Goal: Task Accomplishment & Management: Complete application form

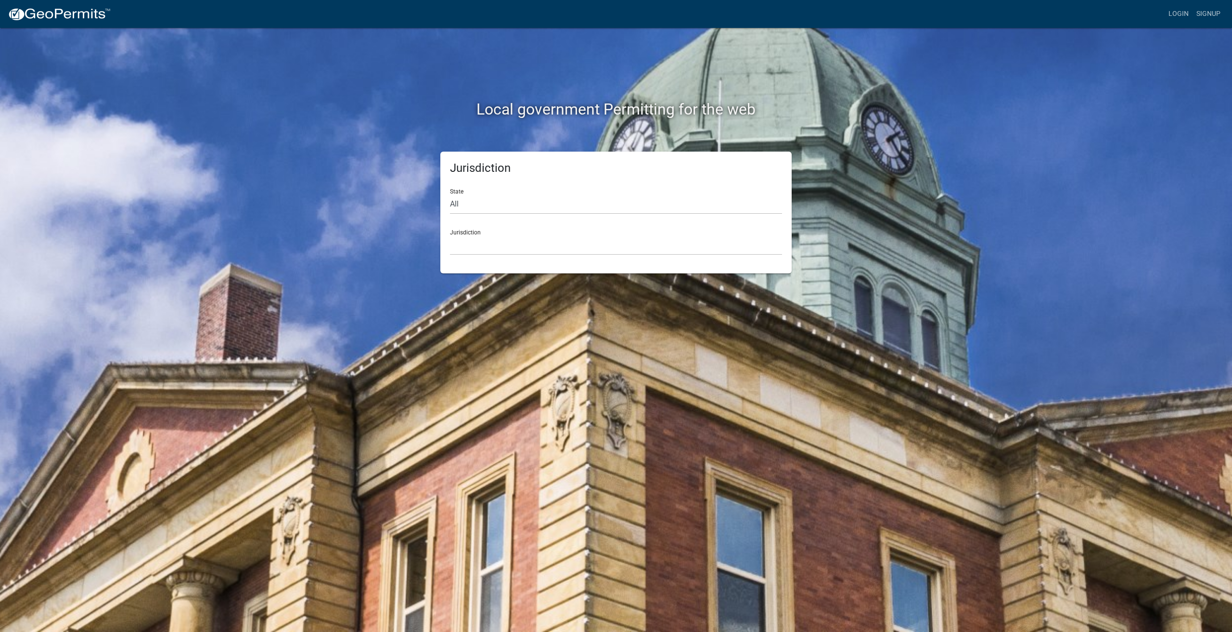
click at [572, 233] on div "Jurisdiction [GEOGRAPHIC_DATA], [US_STATE] [GEOGRAPHIC_DATA], [US_STATE][PERSON…" at bounding box center [616, 238] width 332 height 33
click at [454, 201] on select "All [US_STATE] [US_STATE] [US_STATE] [US_STATE] [US_STATE] [US_STATE] [US_STATE…" at bounding box center [616, 204] width 332 height 20
select select "[US_STATE]"
click at [450, 194] on select "All [US_STATE] [US_STATE] [US_STATE] [US_STATE] [US_STATE] [US_STATE] [US_STATE…" at bounding box center [616, 204] width 332 height 20
click at [475, 238] on select "City of [GEOGRAPHIC_DATA], [US_STATE] City of [GEOGRAPHIC_DATA], [US_STATE] Cit…" at bounding box center [616, 245] width 332 height 20
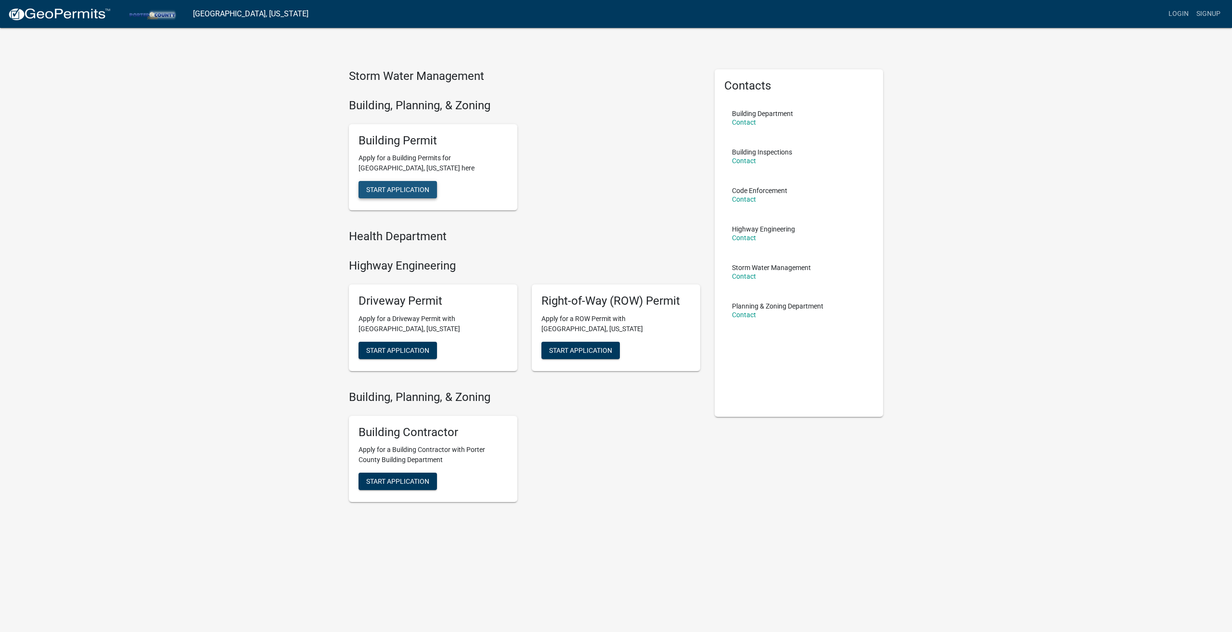
click at [410, 186] on span "Start Application" at bounding box center [397, 190] width 63 height 8
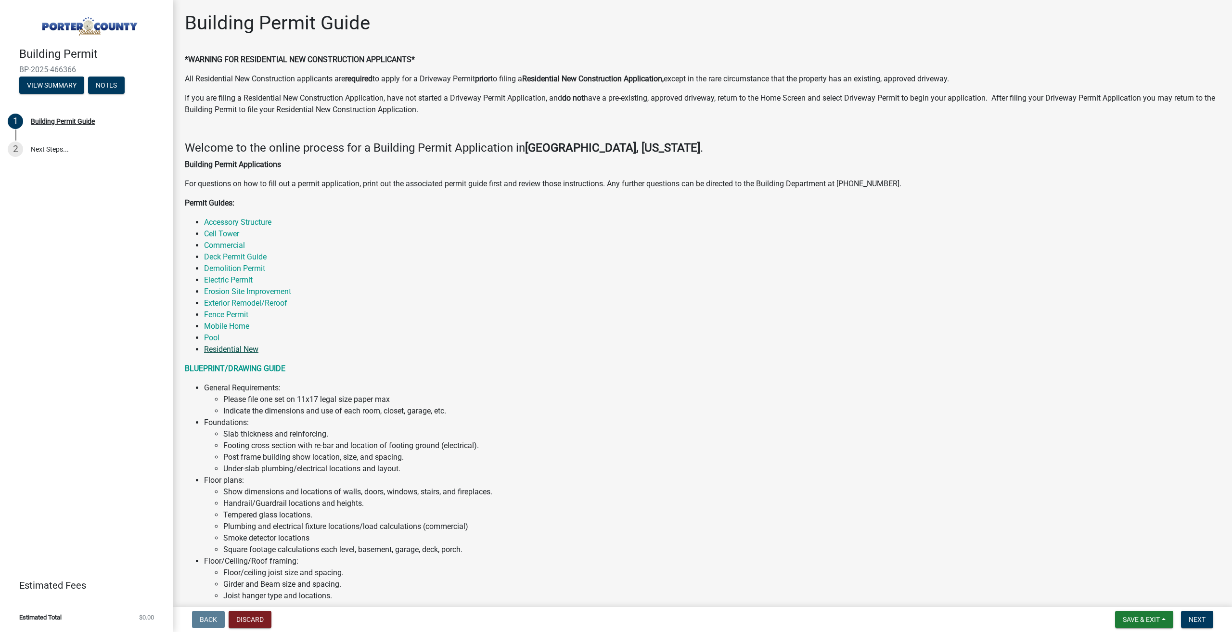
click at [229, 350] on link "Residential New" at bounding box center [231, 349] width 54 height 9
click at [232, 351] on link "Residential New" at bounding box center [231, 349] width 54 height 9
click at [236, 346] on link "Residential New" at bounding box center [231, 349] width 54 height 9
click at [222, 347] on link "Residential New" at bounding box center [231, 349] width 54 height 9
click at [222, 346] on link "Residential New" at bounding box center [231, 349] width 54 height 9
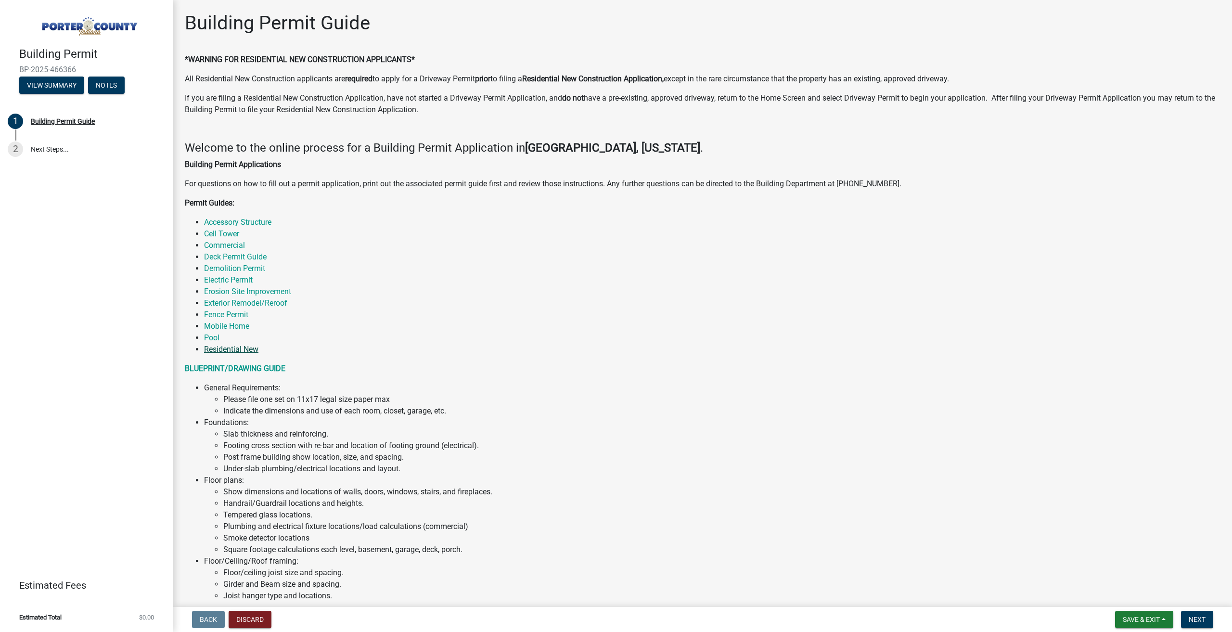
click at [243, 346] on link "Residential New" at bounding box center [231, 349] width 54 height 9
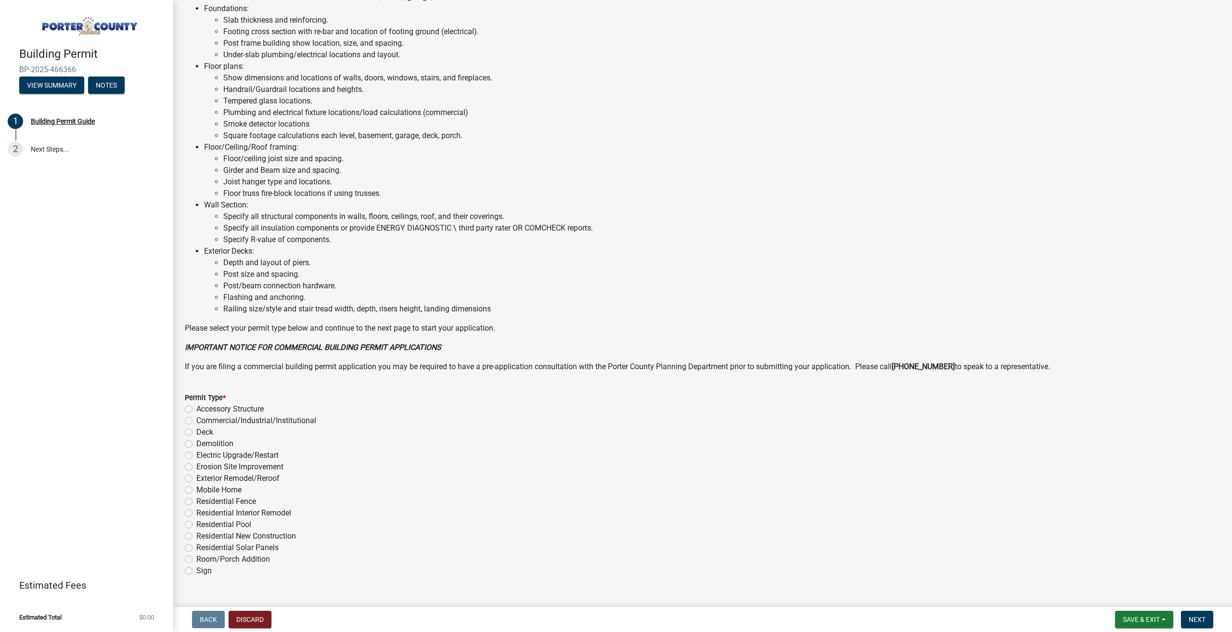
scroll to position [434, 0]
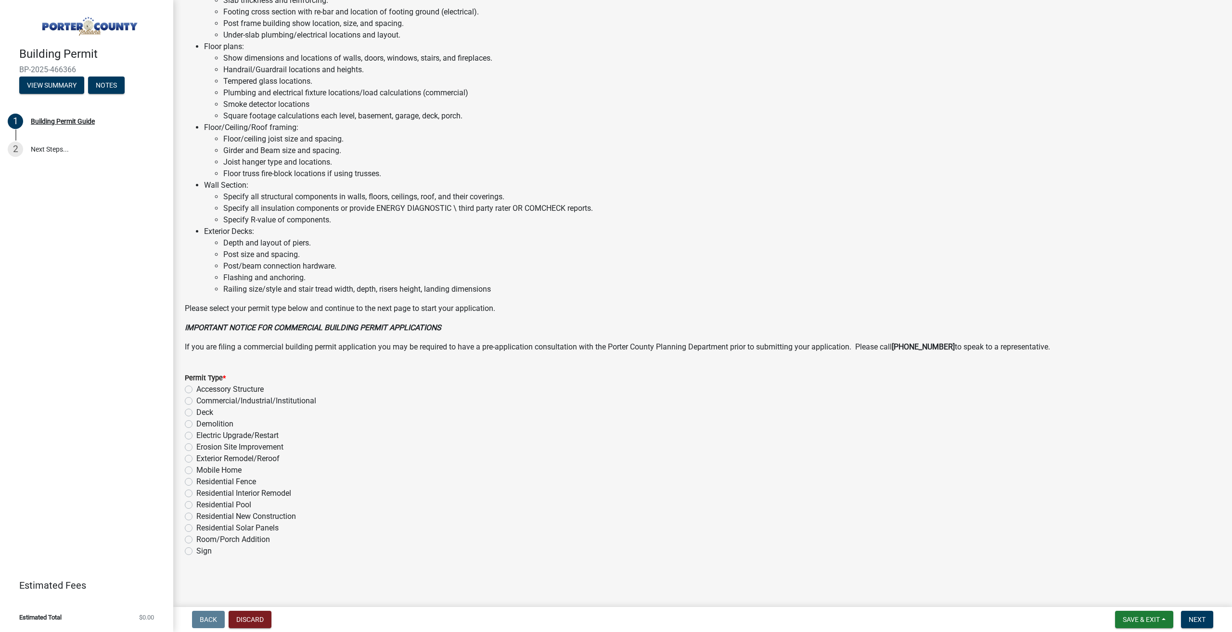
click at [196, 514] on label "Residential New Construction" at bounding box center [246, 516] width 100 height 12
click at [196, 514] on input "Residential New Construction" at bounding box center [199, 513] width 6 height 6
radio input "true"
click at [1203, 616] on span "Next" at bounding box center [1196, 619] width 17 height 8
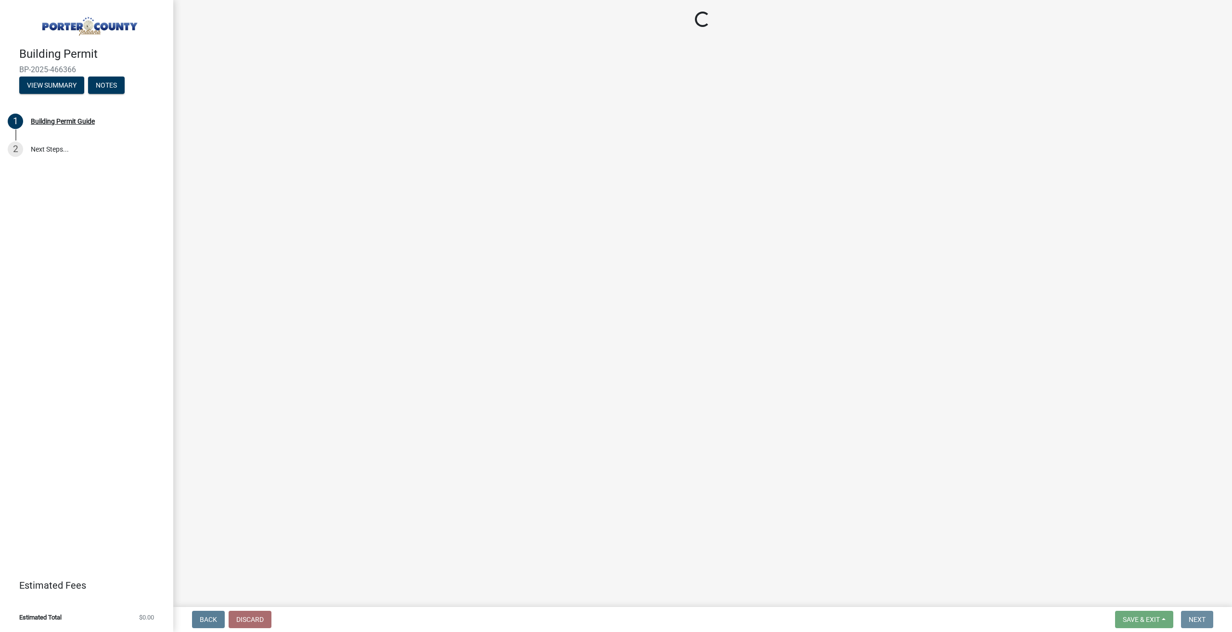
scroll to position [0, 0]
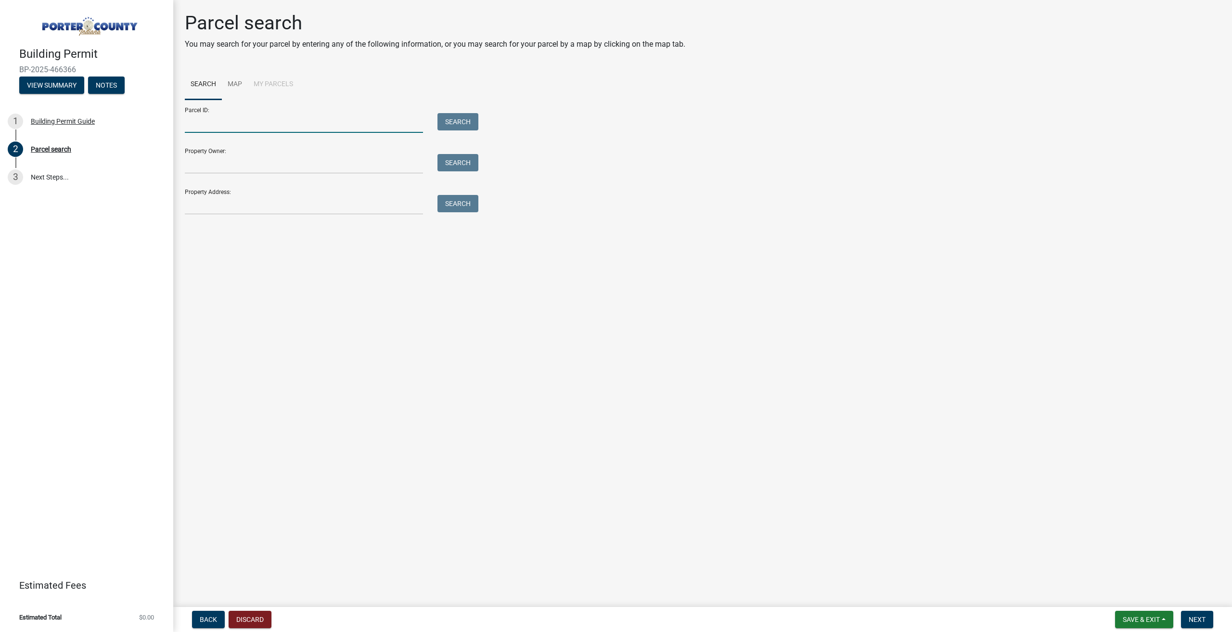
click at [223, 122] on input "Parcel ID:" at bounding box center [304, 123] width 238 height 20
type input "64-09-29-427-004.000-019"
click at [235, 164] on input "Property Owner:" at bounding box center [304, 164] width 238 height 20
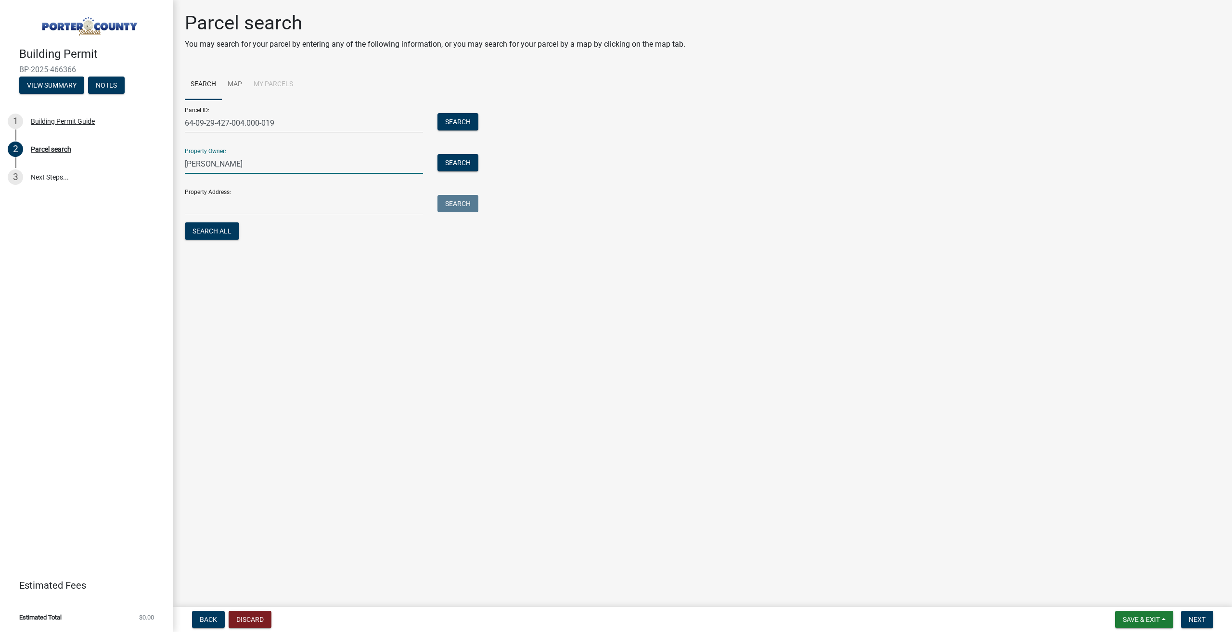
type input "[PERSON_NAME]"
click at [224, 204] on input "Property Address:" at bounding box center [304, 205] width 238 height 20
type input "[STREET_ADDRESS]"
click at [463, 121] on button "Search" at bounding box center [457, 121] width 41 height 17
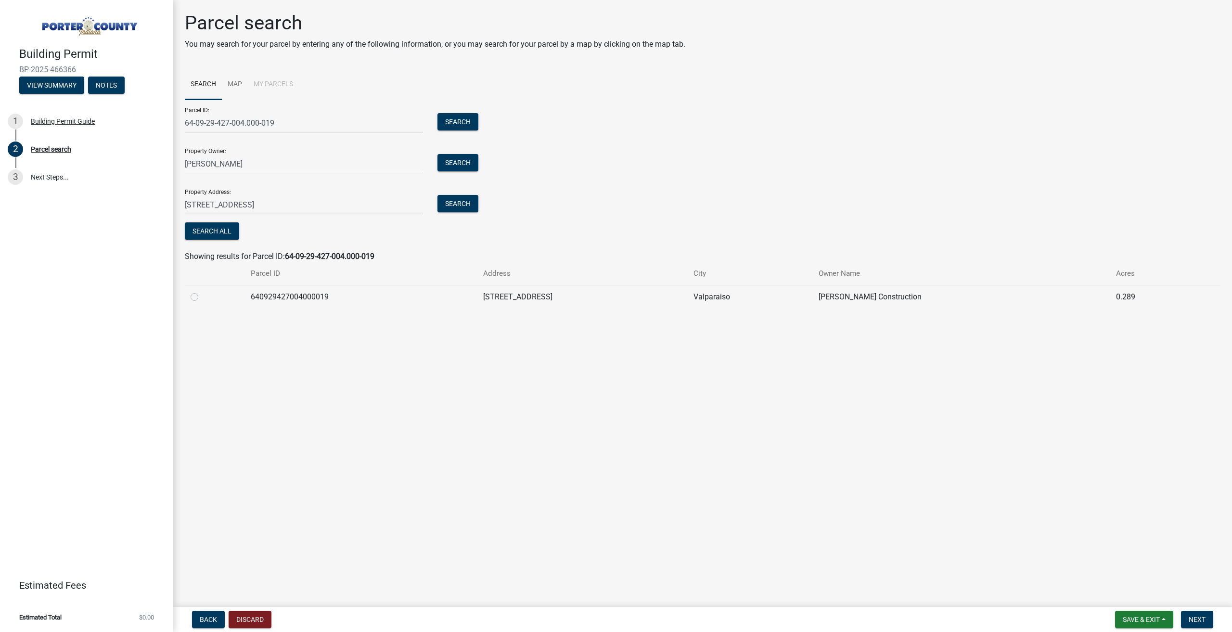
click at [202, 291] on label at bounding box center [202, 291] width 0 height 0
click at [202, 297] on input "radio" at bounding box center [205, 294] width 6 height 6
radio input "true"
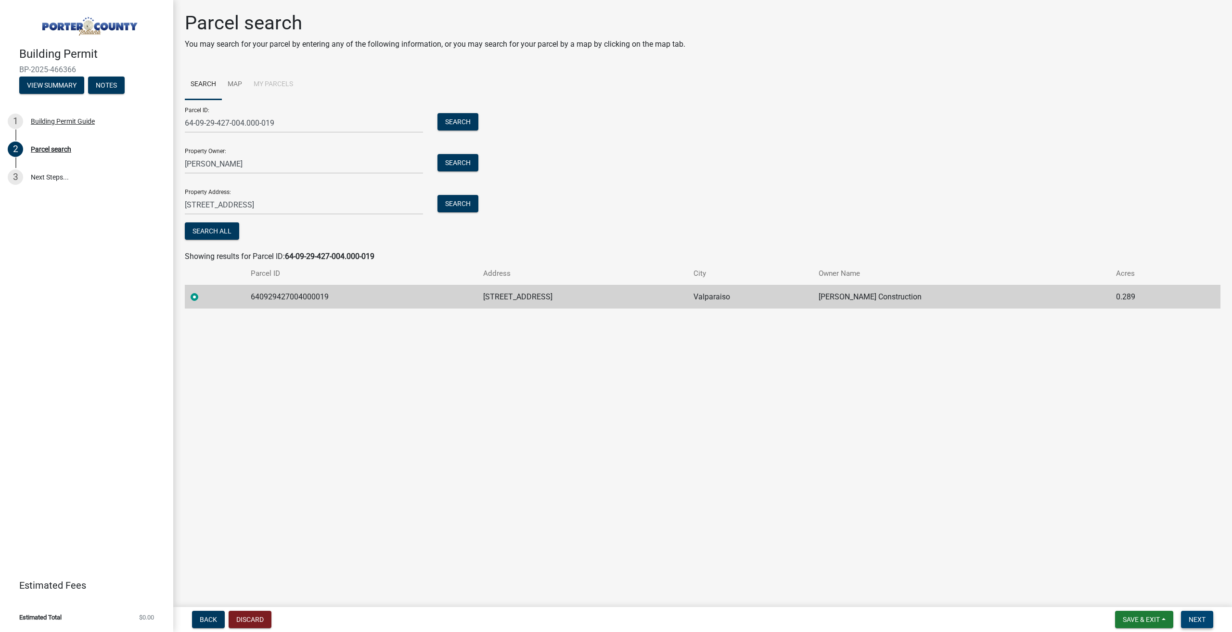
click at [1197, 621] on span "Next" at bounding box center [1196, 619] width 17 height 8
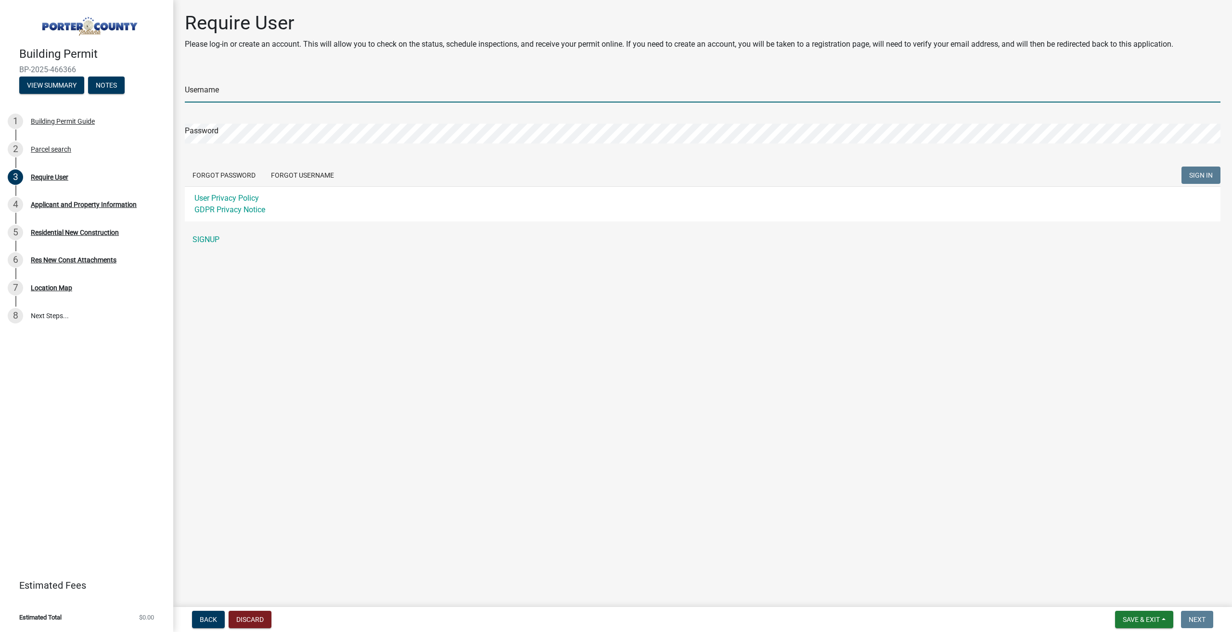
type input "[EMAIL_ADDRESS][DOMAIN_NAME]"
click at [1195, 175] on span "SIGN IN" at bounding box center [1201, 175] width 24 height 8
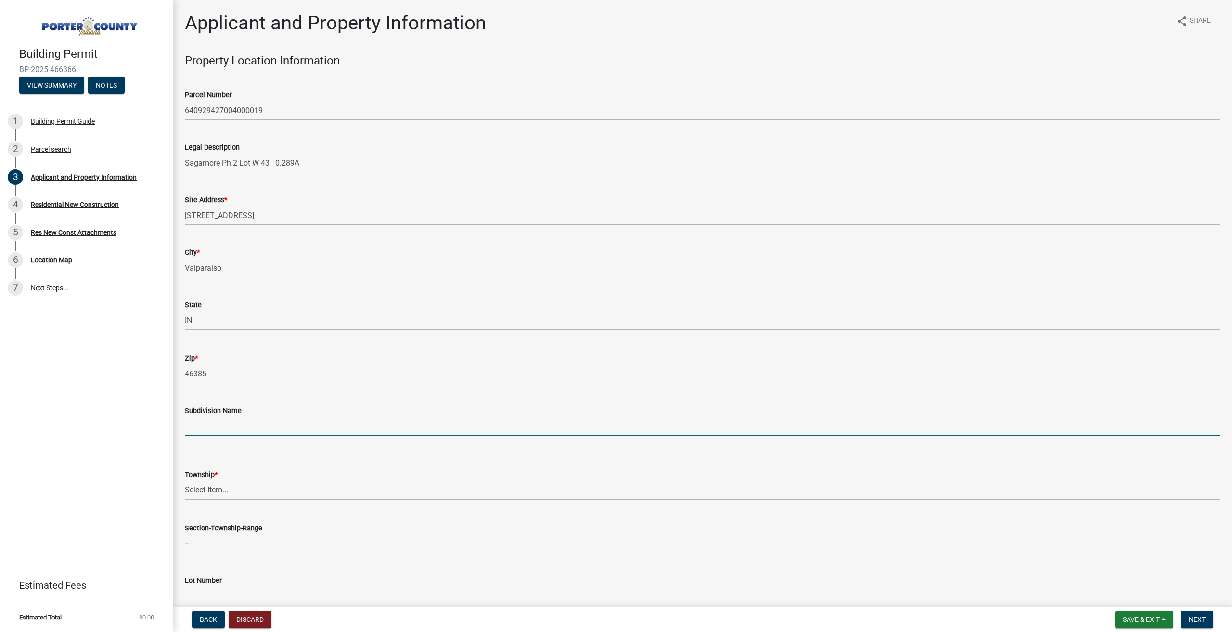
click at [224, 424] on input "Subdivision Name" at bounding box center [702, 426] width 1035 height 20
type input "Sagamore"
click at [252, 488] on select "Select Item... [PERSON_NAME][GEOGRAPHIC_DATA] [PERSON_NAME][GEOGRAPHIC_DATA] [G…" at bounding box center [702, 490] width 1035 height 20
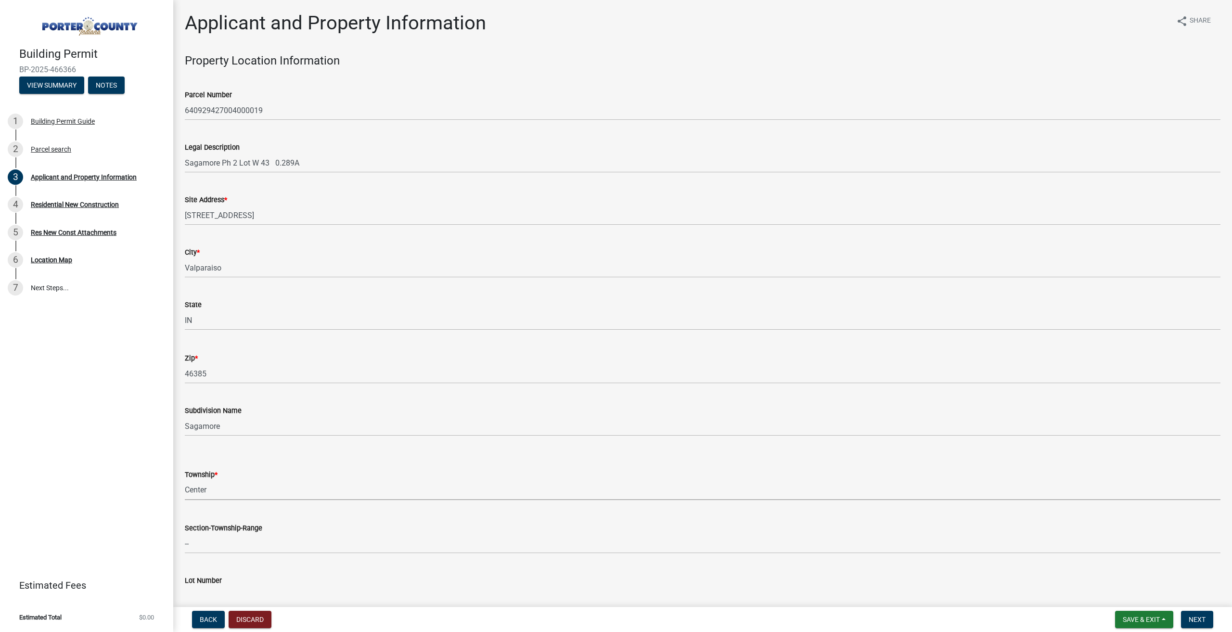
click at [185, 480] on select "Select Item... [PERSON_NAME][GEOGRAPHIC_DATA] [PERSON_NAME][GEOGRAPHIC_DATA] [G…" at bounding box center [702, 490] width 1035 height 20
select select "6f5aa9ae-62ac-41bd-979a-9c71eae504cc"
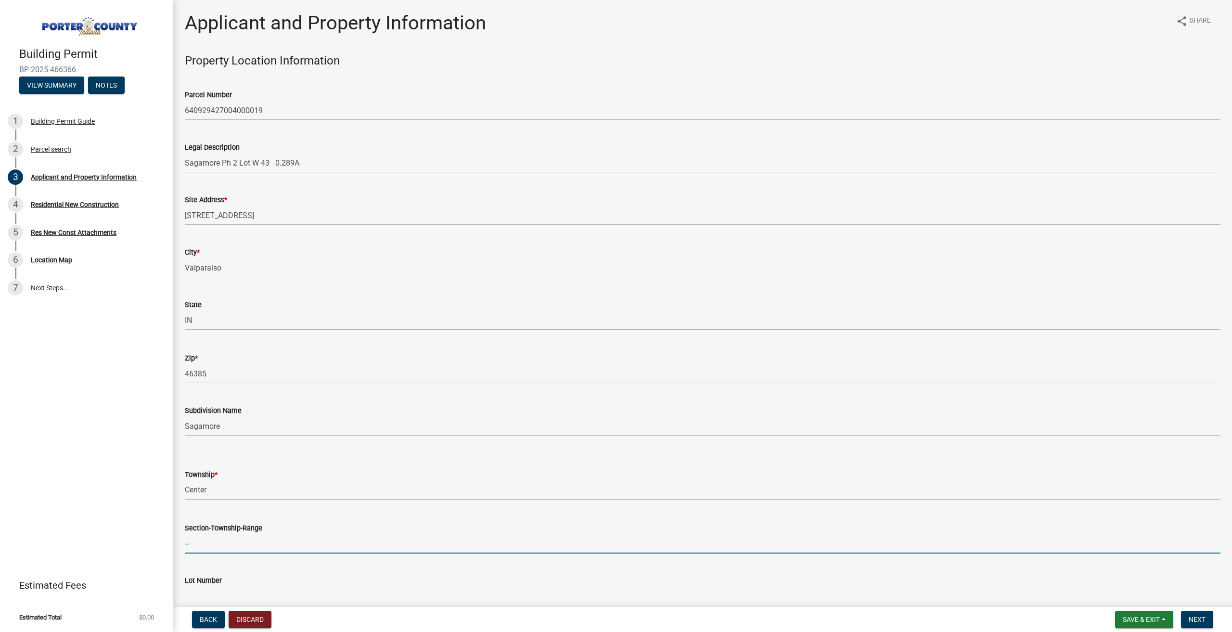
click at [238, 539] on input "--" at bounding box center [702, 544] width 1035 height 20
type input "valparaiso"
click at [252, 587] on input "Lot Number" at bounding box center [702, 596] width 1035 height 20
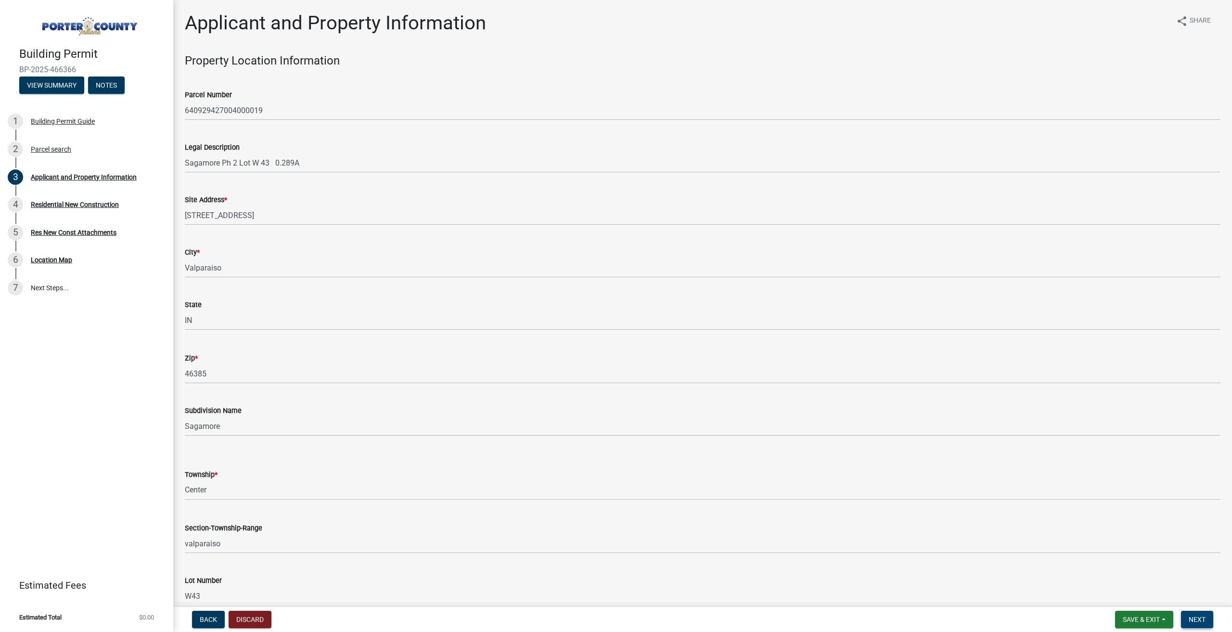
type input "W43"
click at [1199, 623] on span "Next" at bounding box center [1196, 619] width 17 height 8
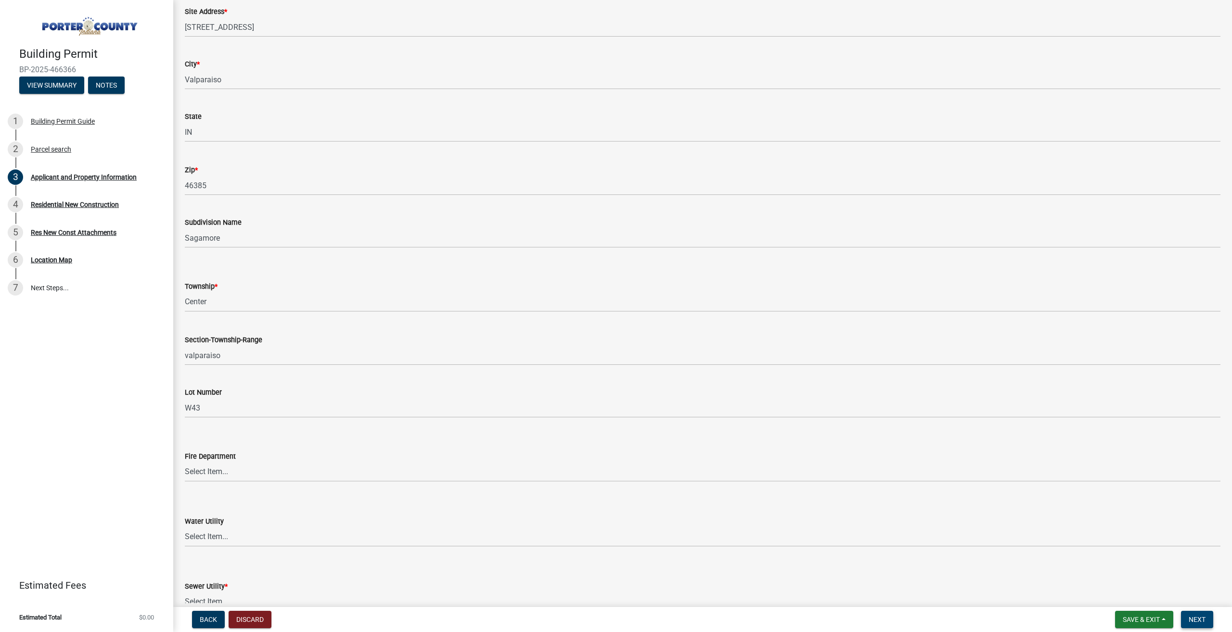
scroll to position [306, 0]
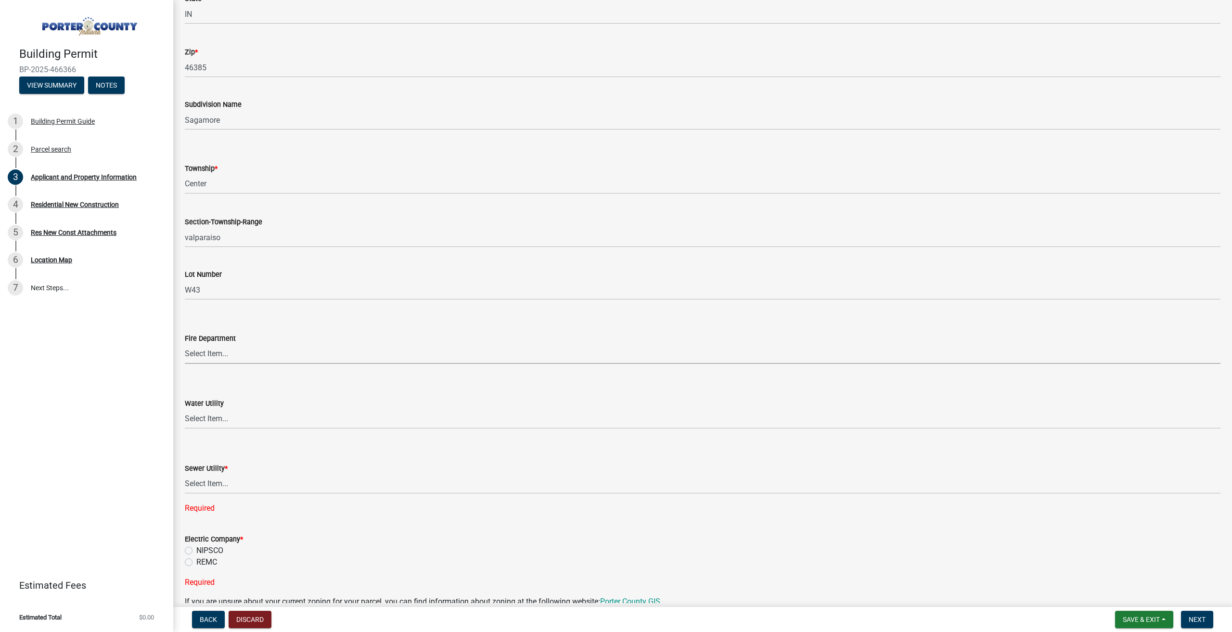
click at [218, 351] on select "Select Item... [PERSON_NAME] [PERSON_NAME] Harbor [PERSON_NAME] Grove [PERSON_N…" at bounding box center [702, 354] width 1035 height 20
click at [185, 344] on select "Select Item... [PERSON_NAME] [PERSON_NAME] Harbor [PERSON_NAME] Grove [PERSON_N…" at bounding box center [702, 354] width 1035 height 20
select select "61d3a05a-0bd1-4f35-813c-11f7681b720b"
click at [221, 416] on select "Select Item... Aqua [US_STATE] Inc Damon Run [US_STATE] American Water Nature W…" at bounding box center [702, 419] width 1035 height 20
click at [185, 409] on select "Select Item... Aqua [US_STATE] Inc Damon Run [US_STATE] American Water Nature W…" at bounding box center [702, 419] width 1035 height 20
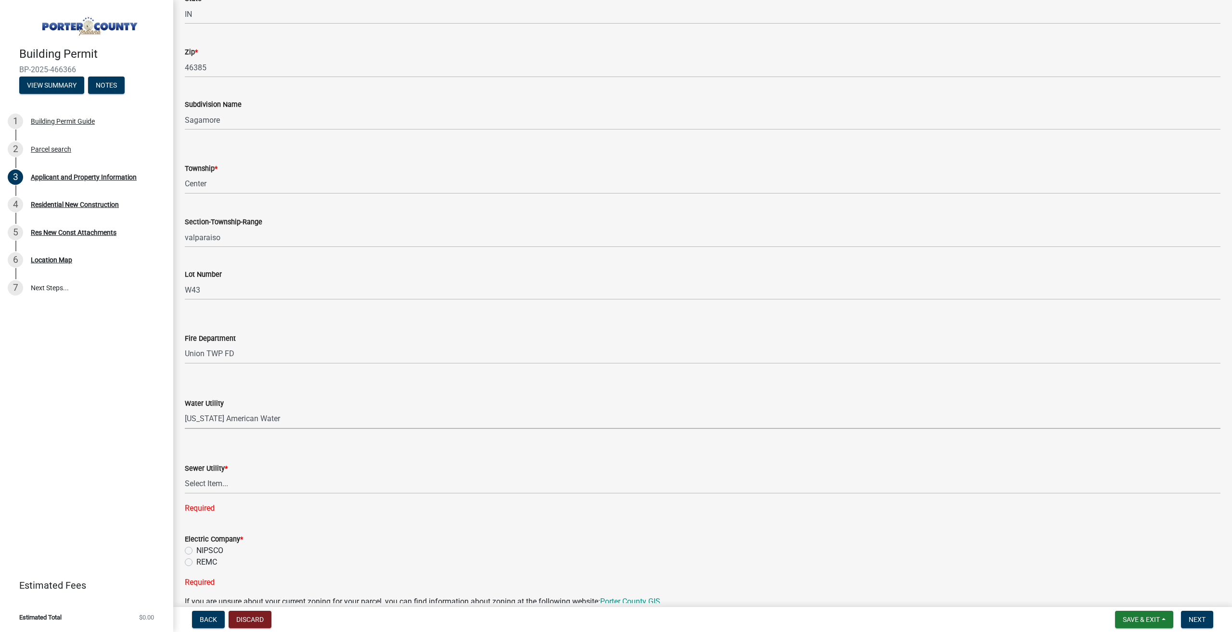
select select "19353e9d-6395-4d02-b087-104cb5947cdc"
click at [232, 483] on select "Select Item... Aqua [US_STATE] Inc Damon Run Falling Waters Lake Eliza - LEACD …" at bounding box center [702, 484] width 1035 height 20
click at [185, 474] on select "Select Item... Aqua [US_STATE] Inc Damon Run Falling Waters Lake Eliza - LEACD …" at bounding box center [702, 484] width 1035 height 20
select select "b800d0da-e05b-4bfb-9059-90d625c2cfa9"
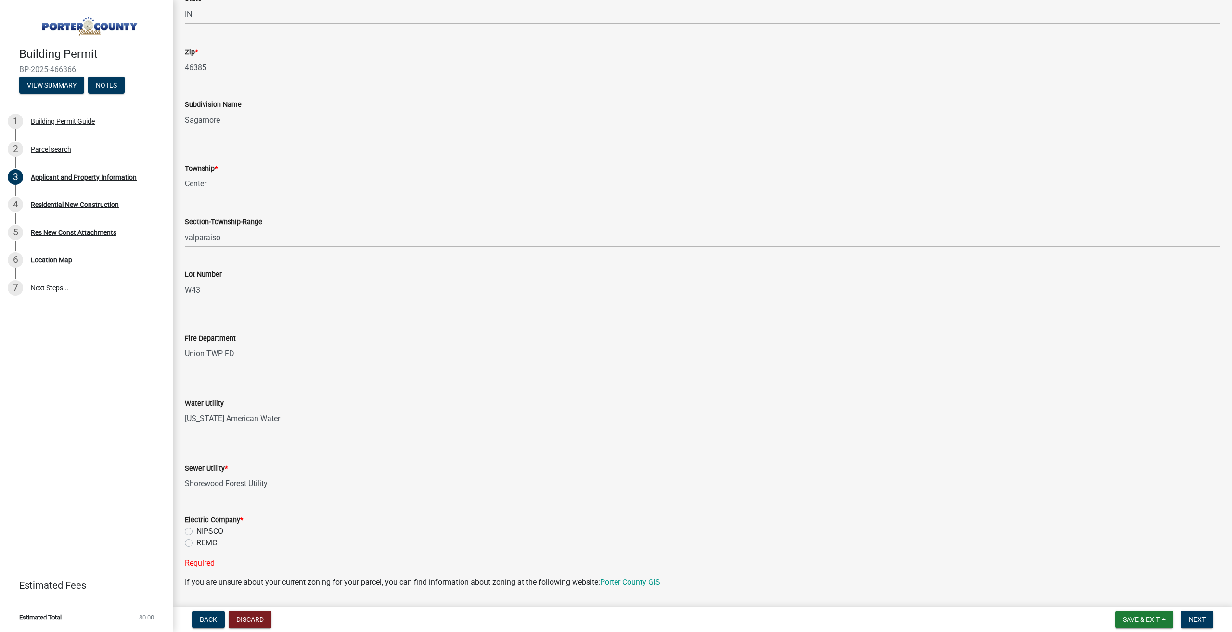
click at [196, 530] on label "NIPSCO" at bounding box center [209, 531] width 27 height 12
click at [196, 530] on input "NIPSCO" at bounding box center [199, 528] width 6 height 6
radio input "true"
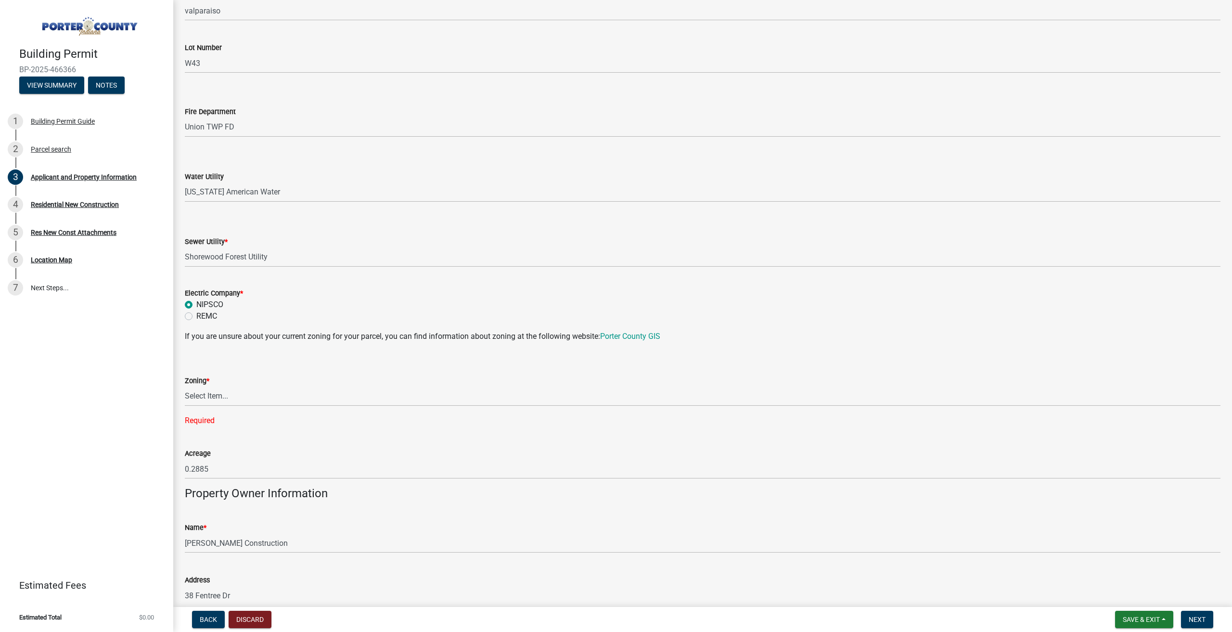
scroll to position [537, 0]
click at [232, 391] on select "Select Item... A1 A2 CH CM CN I1 I2 I3 IN MP OT P1 P2 PUD R1 R2 R3 R4 RL RR" at bounding box center [702, 392] width 1035 height 20
click at [185, 382] on select "Select Item... A1 A2 CH CM CN I1 I2 I3 IN MP OT P1 P2 PUD R1 R2 R3 R4 RL RR" at bounding box center [702, 392] width 1035 height 20
select select "0d764019-f1ff-4f3b-9299-33f0d080acc7"
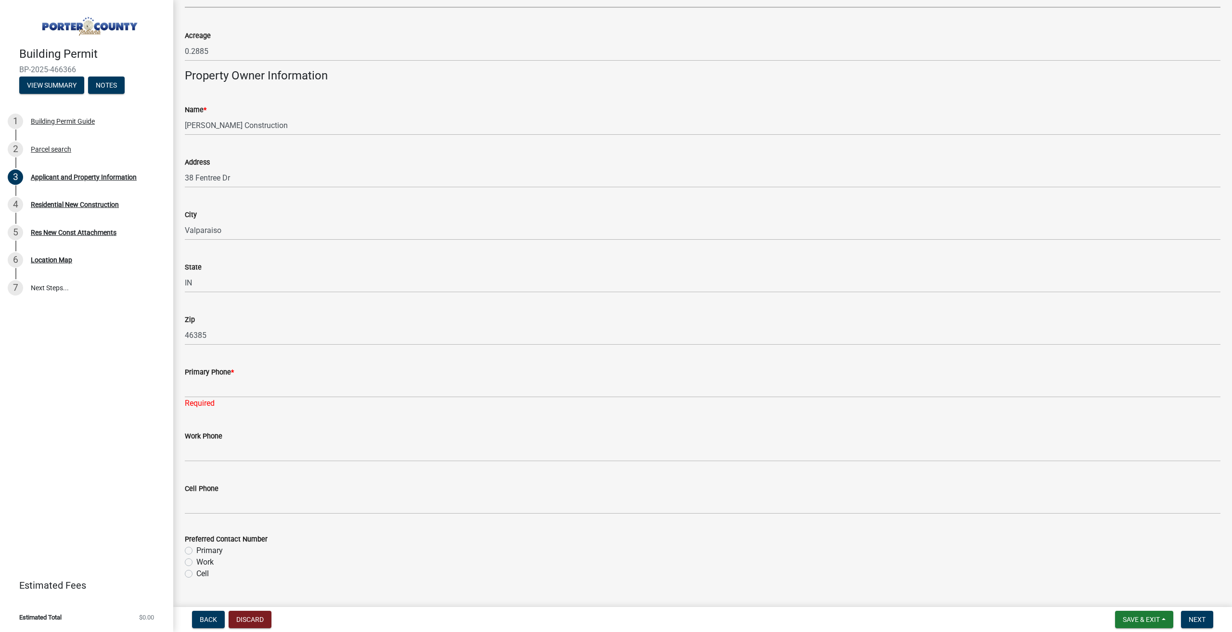
scroll to position [941, 0]
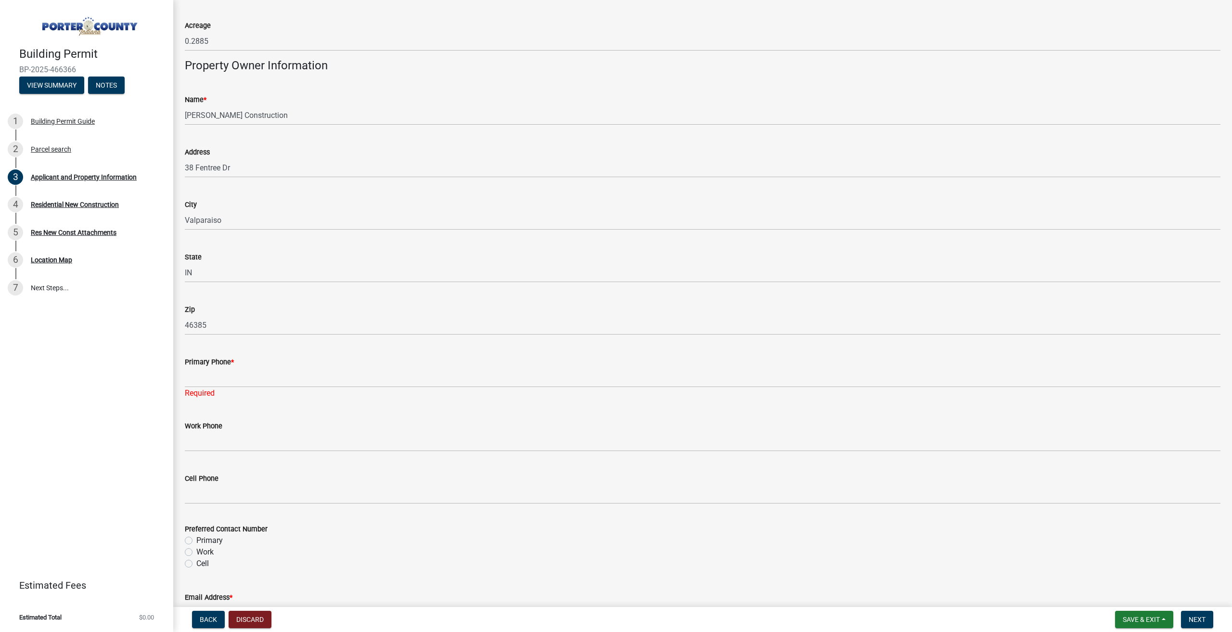
click at [252, 366] on div "Primary Phone *" at bounding box center [702, 362] width 1035 height 12
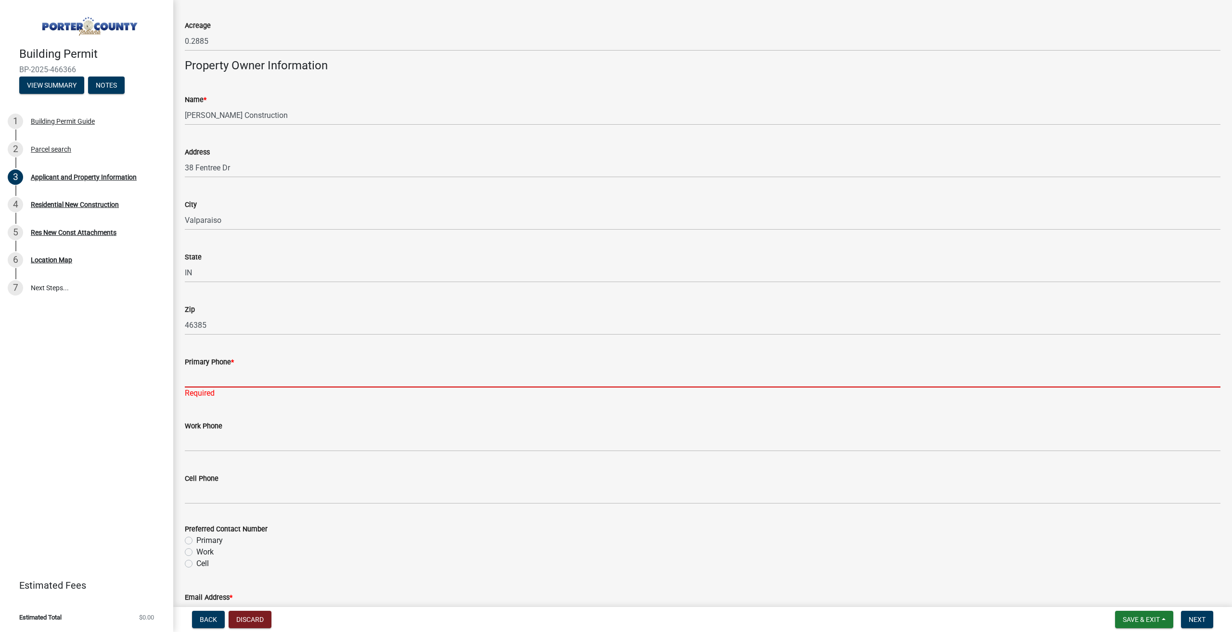
click at [252, 372] on input "Primary Phone *" at bounding box center [702, 378] width 1035 height 20
type input "2196786433"
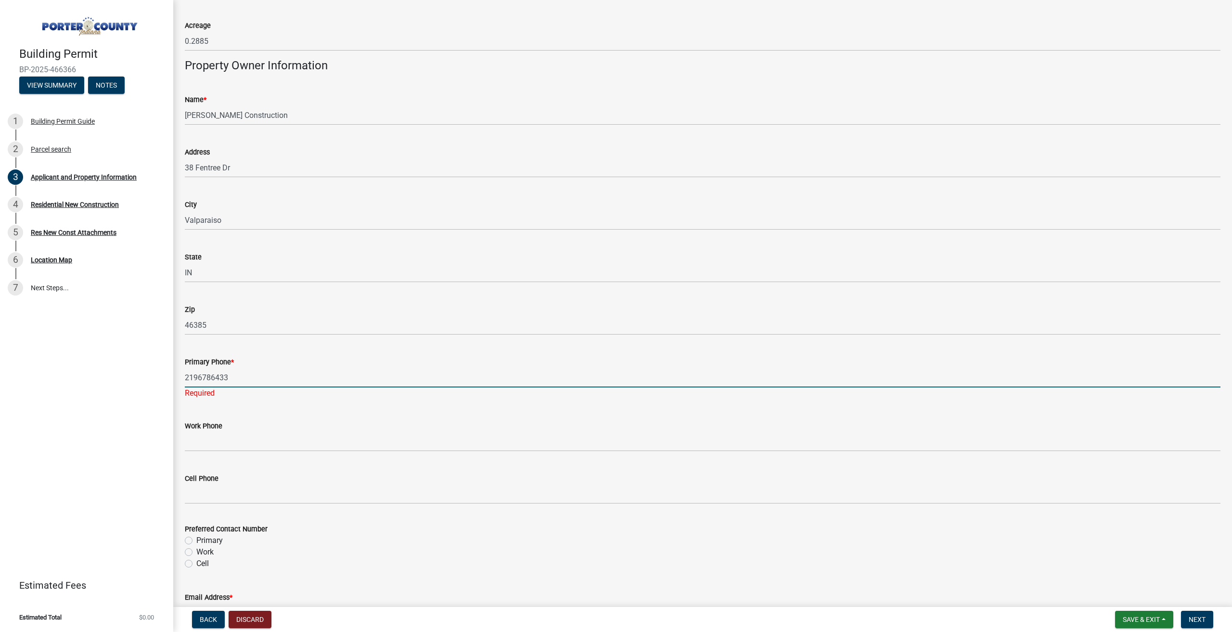
click at [187, 540] on div "Preferred Contact Number Primary Work Cell" at bounding box center [702, 546] width 1035 height 46
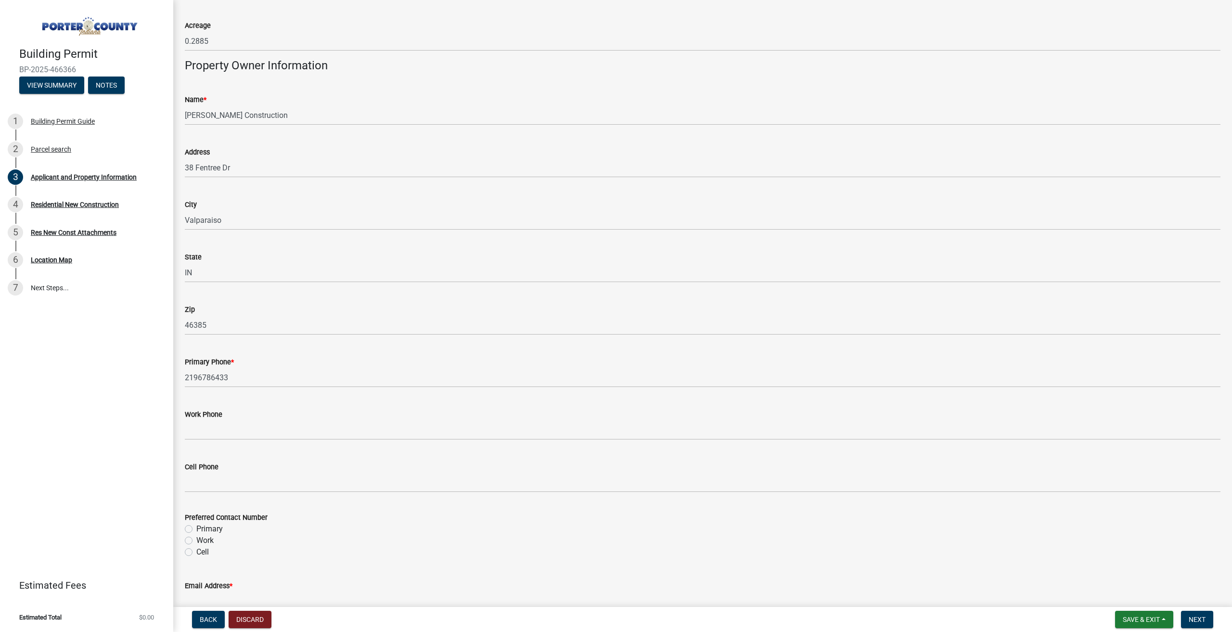
click at [196, 528] on label "Primary" at bounding box center [209, 529] width 26 height 12
click at [196, 528] on input "Primary" at bounding box center [199, 526] width 6 height 6
radio input "true"
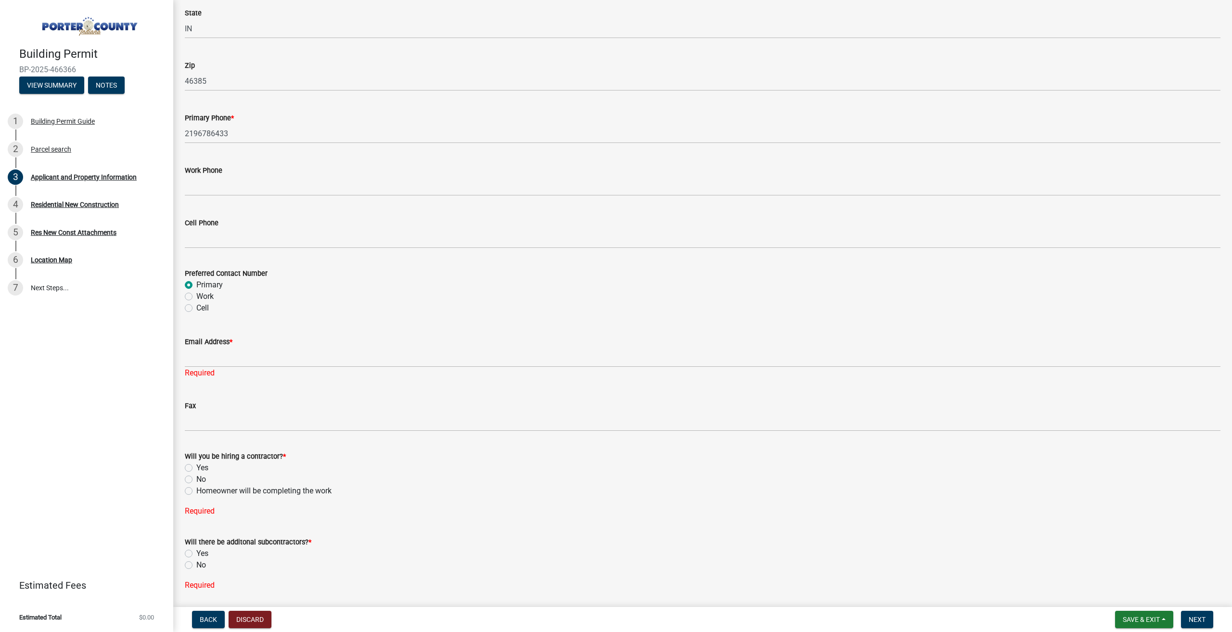
scroll to position [1218, 0]
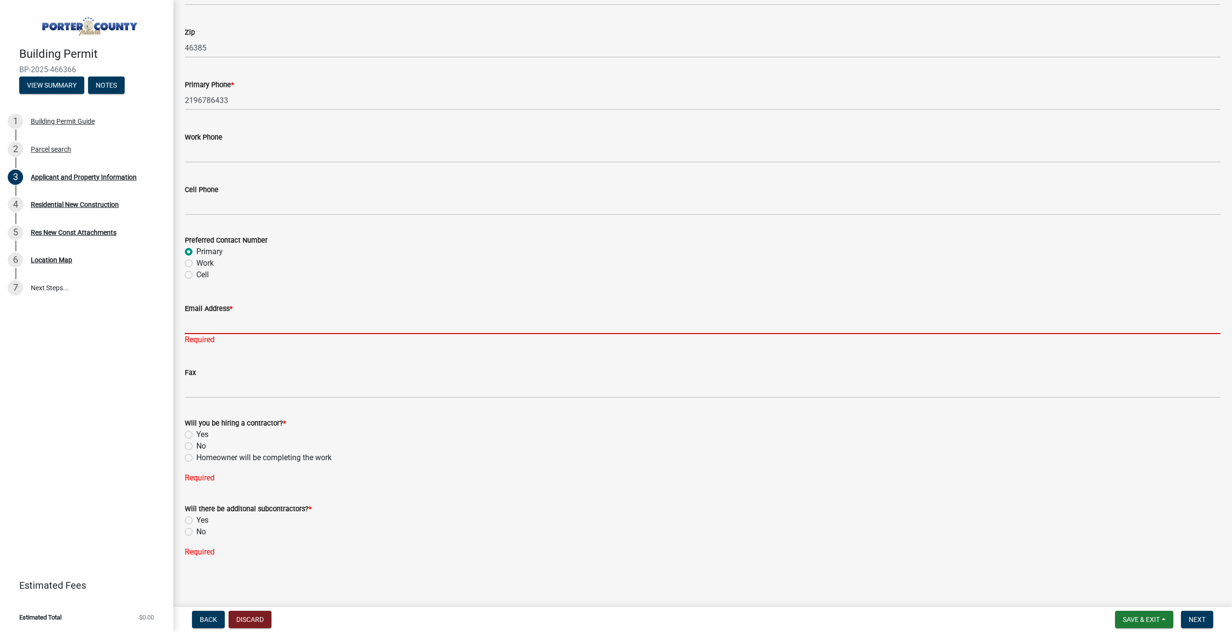
click at [222, 318] on input "Email Address *" at bounding box center [702, 324] width 1035 height 20
type input "[EMAIL_ADDRESS][DOMAIN_NAME]"
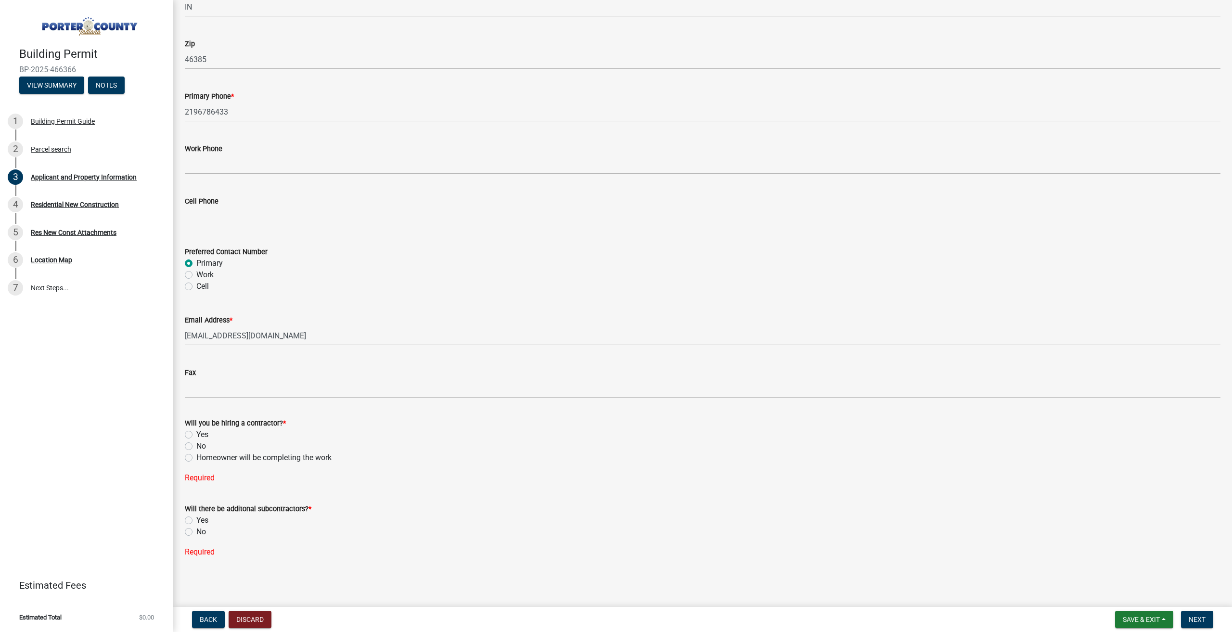
scroll to position [1207, 0]
click at [283, 421] on span "*" at bounding box center [284, 423] width 3 height 8
click at [196, 447] on label "No" at bounding box center [201, 446] width 10 height 12
click at [196, 447] on input "No" at bounding box center [199, 443] width 6 height 6
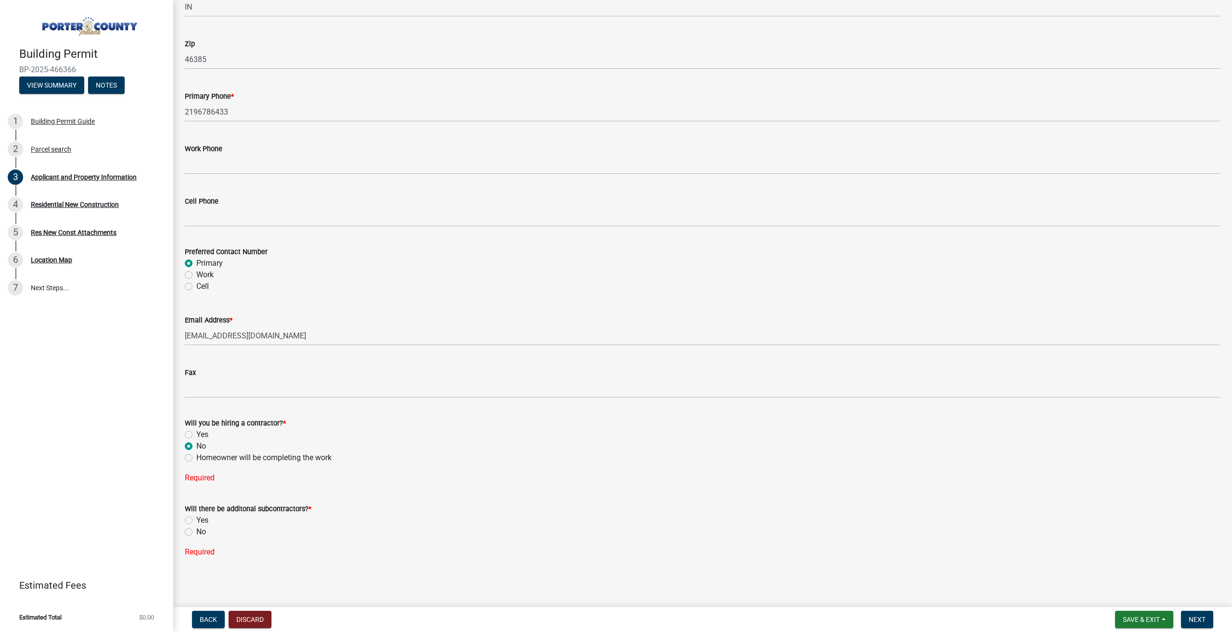
radio input "true"
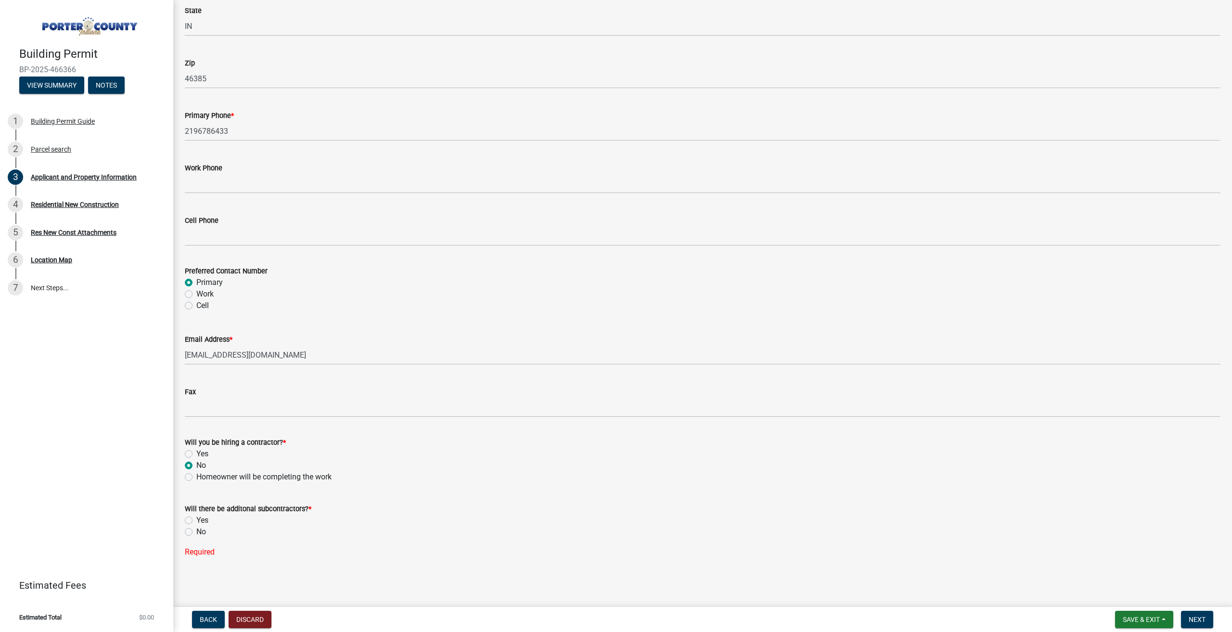
click at [196, 518] on label "Yes" at bounding box center [202, 520] width 12 height 12
click at [196, 518] on input "Yes" at bounding box center [199, 517] width 6 height 6
radio input "true"
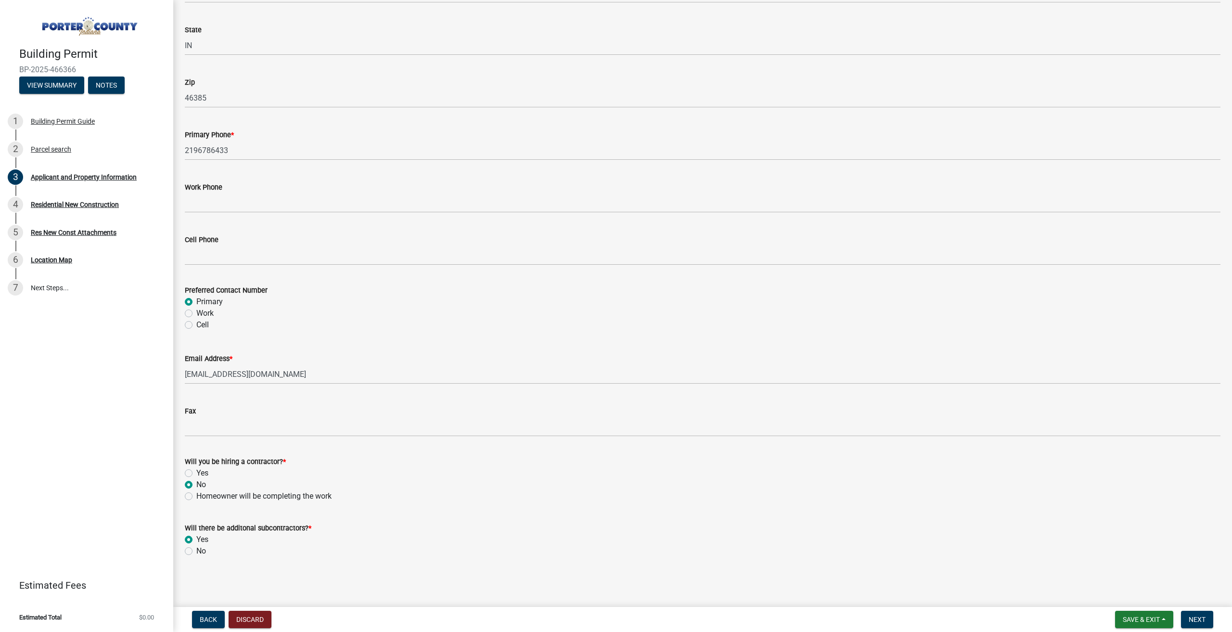
scroll to position [1168, 0]
click at [1205, 619] on span "Next" at bounding box center [1196, 619] width 17 height 8
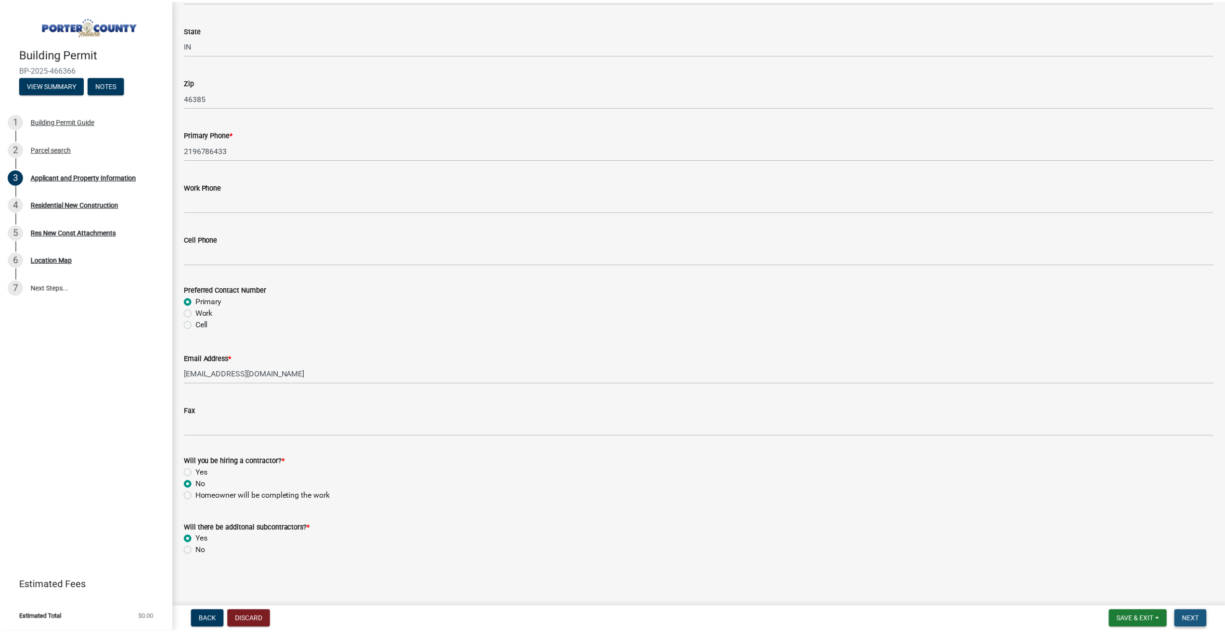
scroll to position [0, 0]
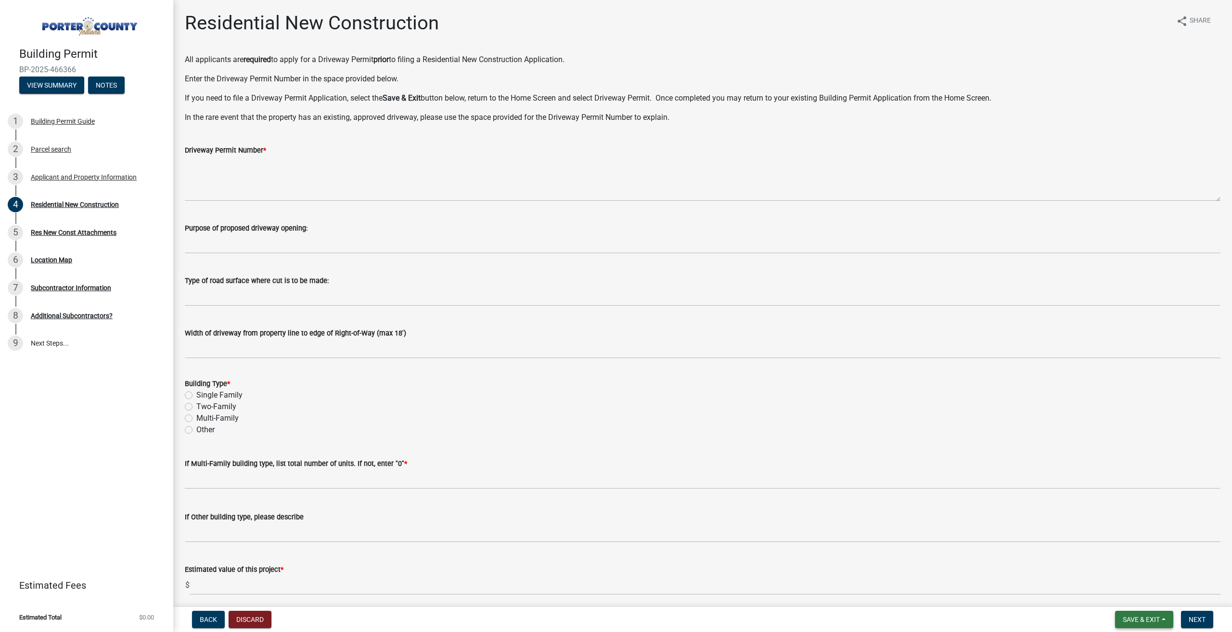
click at [1155, 619] on span "Save & Exit" at bounding box center [1141, 619] width 37 height 8
click at [1115, 590] on button "Save & Exit" at bounding box center [1134, 594] width 77 height 23
